Goal: Task Accomplishment & Management: Use online tool/utility

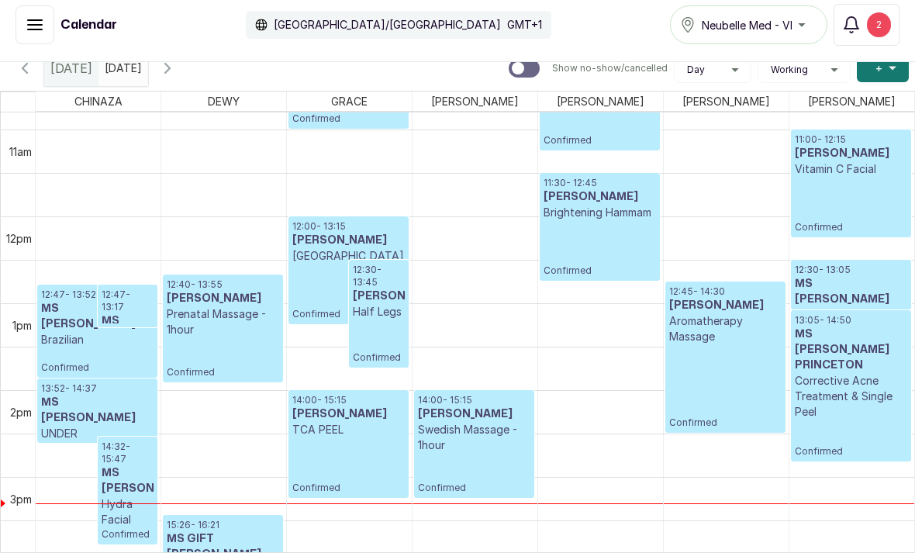
scroll to position [958, 0]
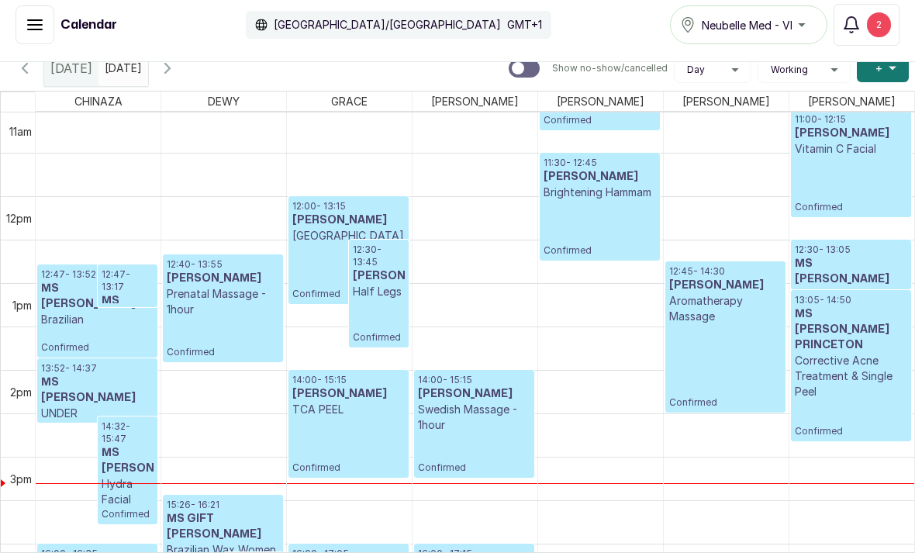
click at [118, 51] on input "text" at bounding box center [108, 64] width 19 height 26
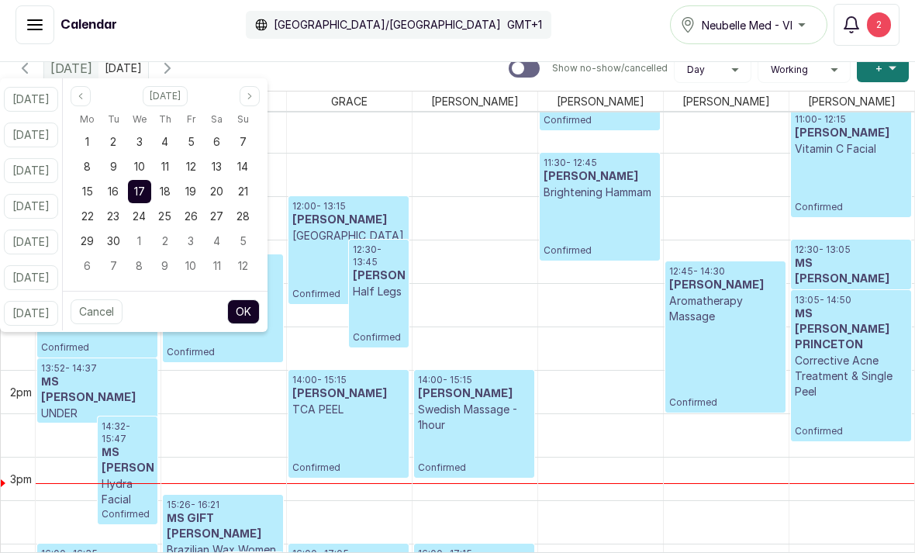
type input "dd/MM/yyyy"
click at [196, 184] on span "19" at bounding box center [190, 190] width 11 height 13
click at [260, 299] on button "OK" at bounding box center [243, 311] width 33 height 25
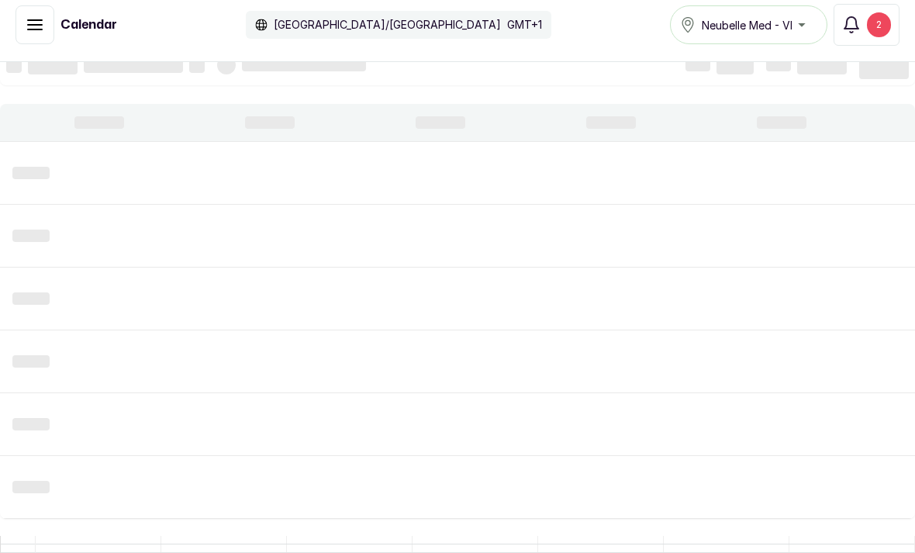
type input "19/09/2025"
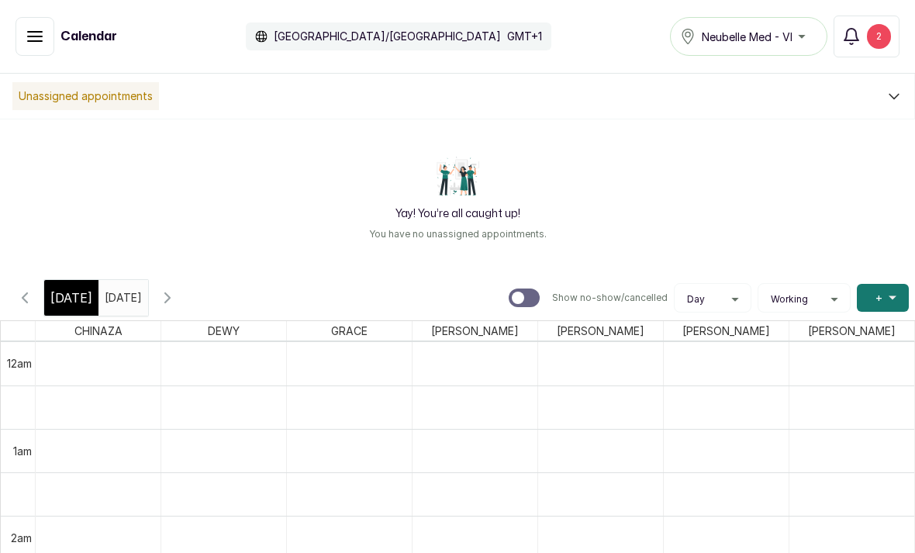
scroll to position [0, 0]
click at [22, 32] on button "Show no-show/cancelled" at bounding box center [35, 36] width 39 height 39
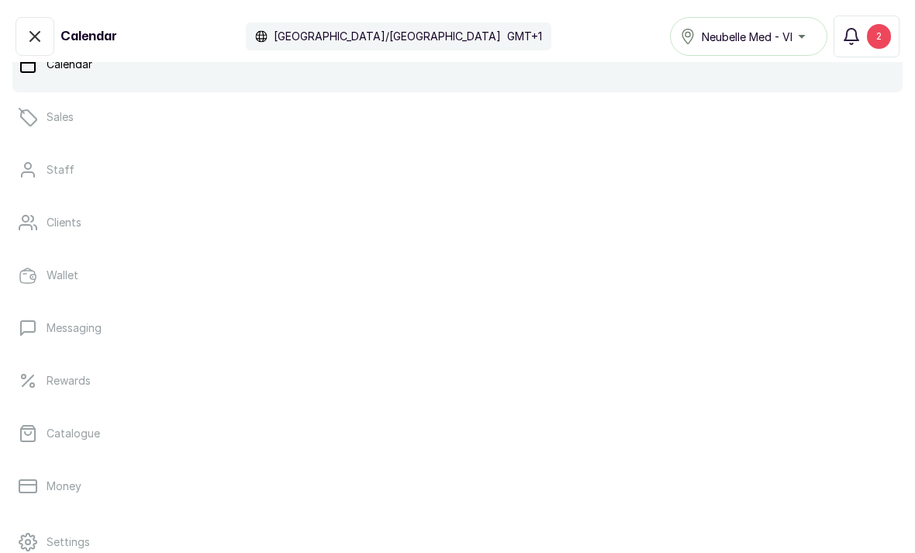
scroll to position [143, 0]
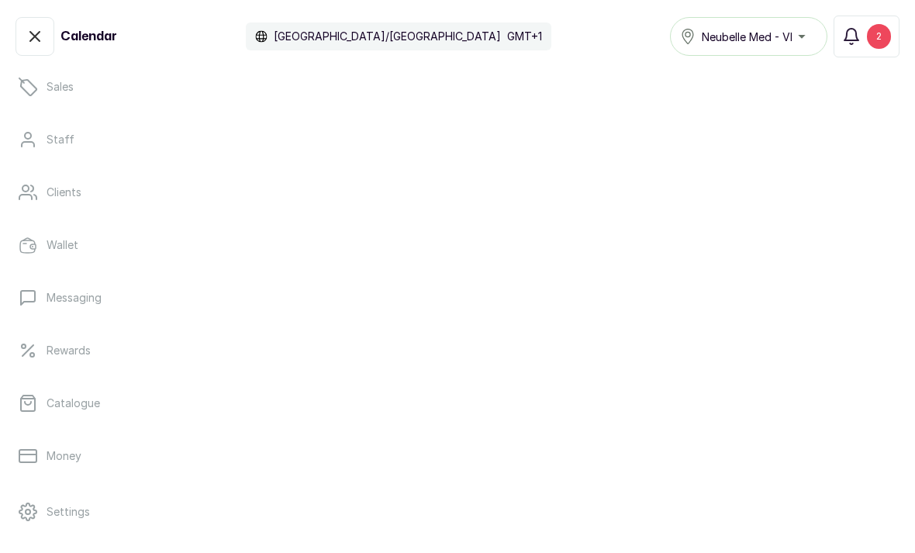
click at [71, 411] on link "Catalogue" at bounding box center [457, 402] width 890 height 43
